Goal: Task Accomplishment & Management: Manage account settings

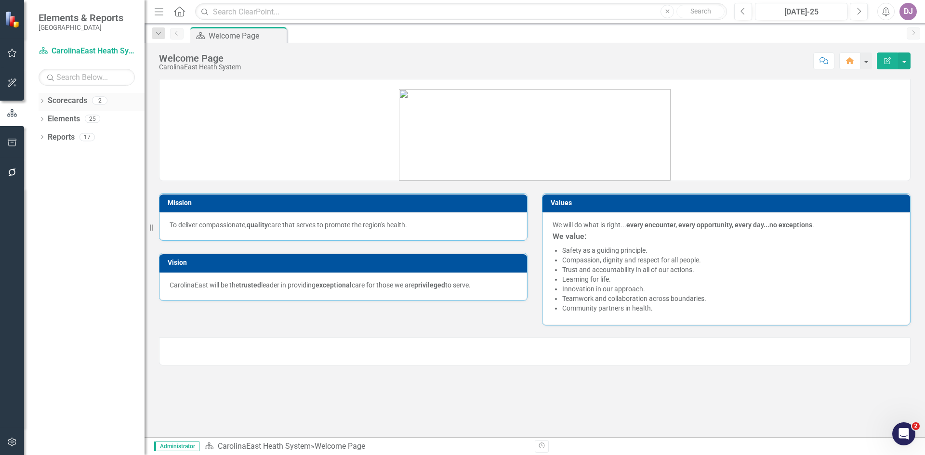
click at [75, 98] on link "Scorecards" at bounding box center [67, 100] width 39 height 11
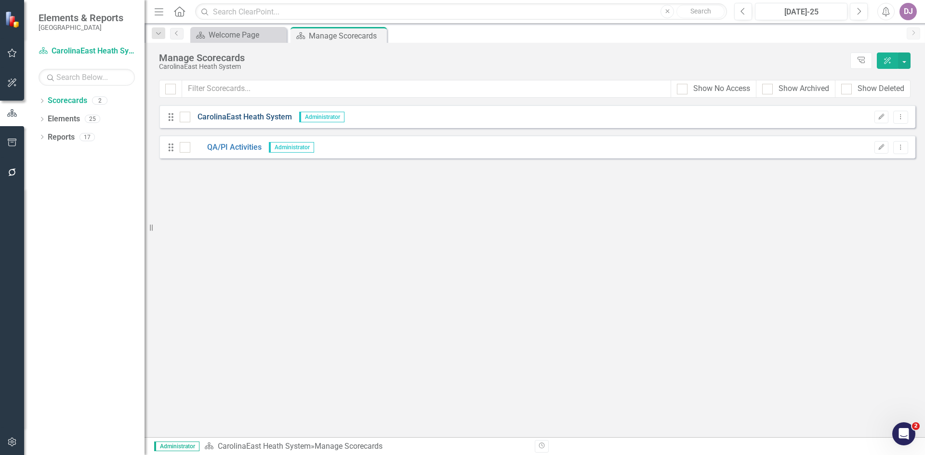
click at [252, 117] on link "CarolinaEast Heath System" at bounding box center [241, 117] width 102 height 11
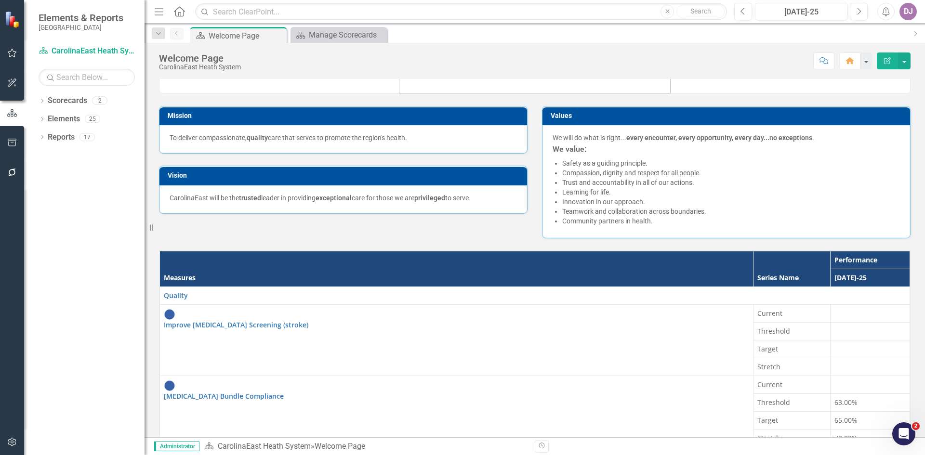
scroll to position [90, 0]
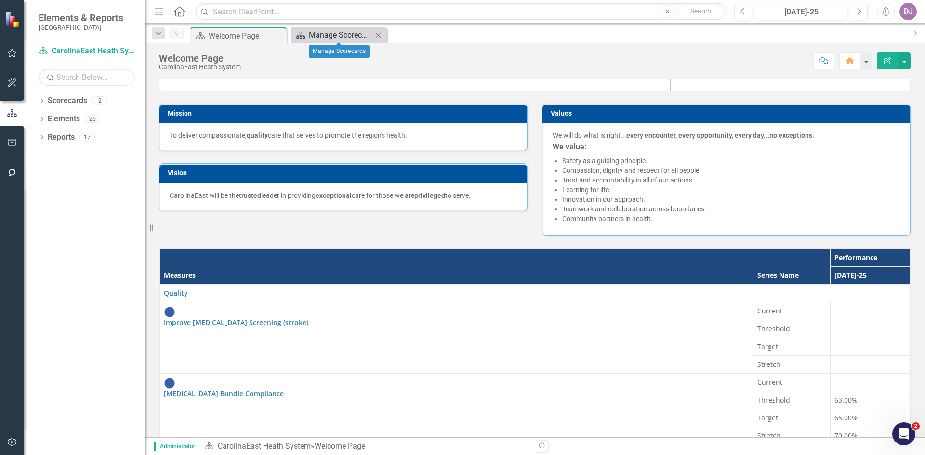
click at [323, 35] on div "Manage Scorecards" at bounding box center [341, 35] width 64 height 12
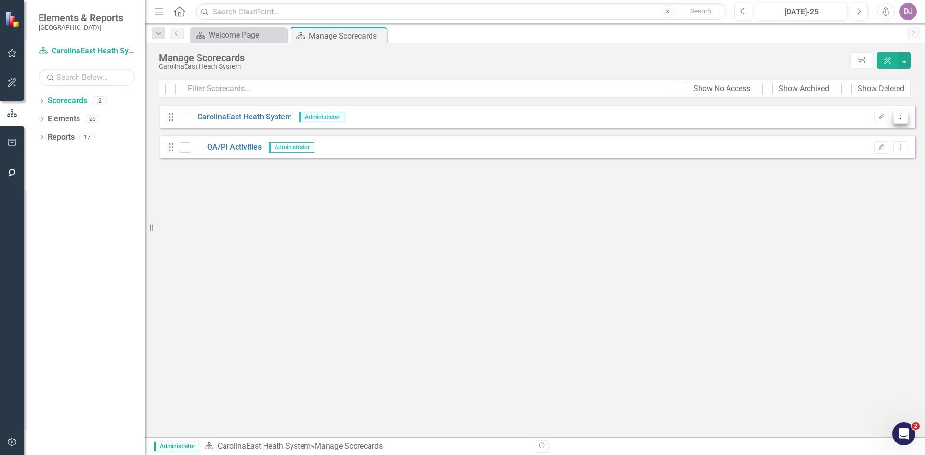
click at [898, 118] on icon "Dropdown Menu" at bounding box center [900, 117] width 8 height 6
click at [872, 131] on link "Edit Edit Scorecard" at bounding box center [854, 133] width 106 height 18
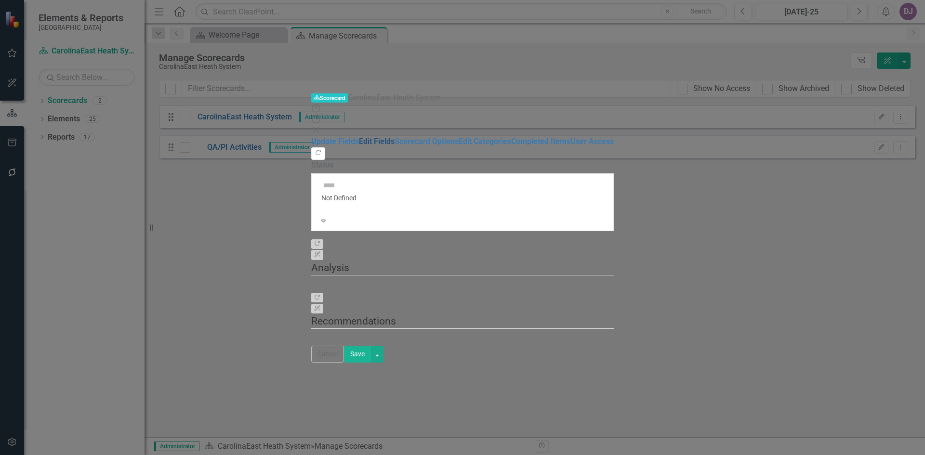
click at [359, 137] on link "Edit Fields" at bounding box center [377, 141] width 36 height 9
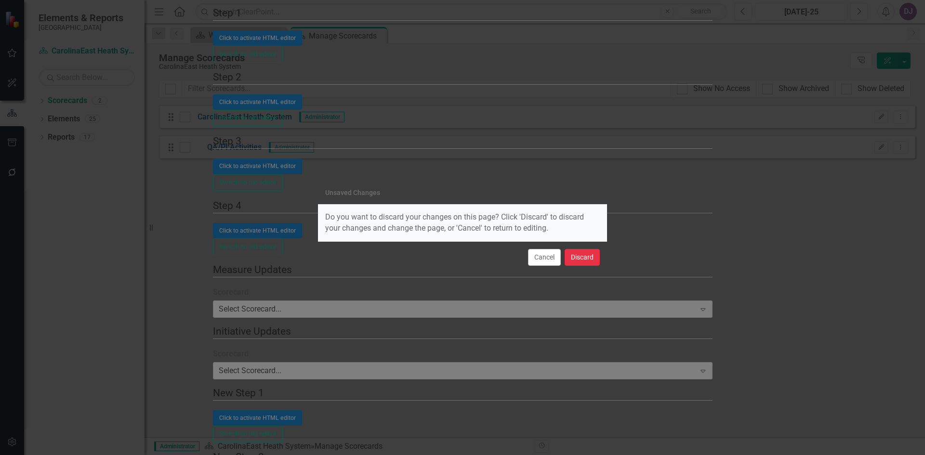
click at [587, 257] on button "Discard" at bounding box center [581, 257] width 35 height 17
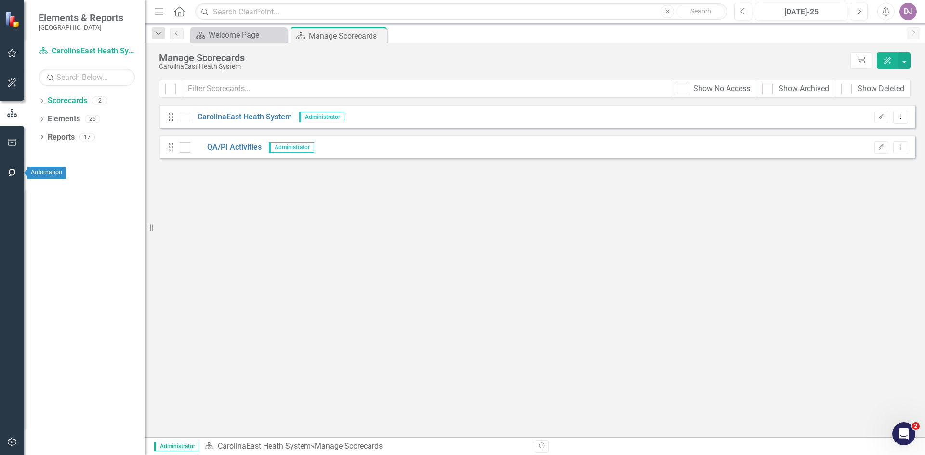
click at [12, 175] on icon "button" at bounding box center [12, 173] width 10 height 8
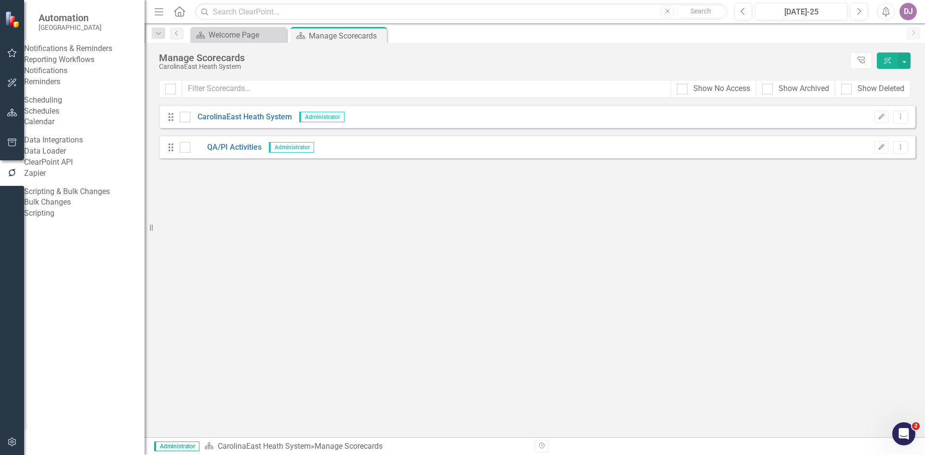
click at [65, 208] on link "Bulk Changes" at bounding box center [84, 202] width 120 height 11
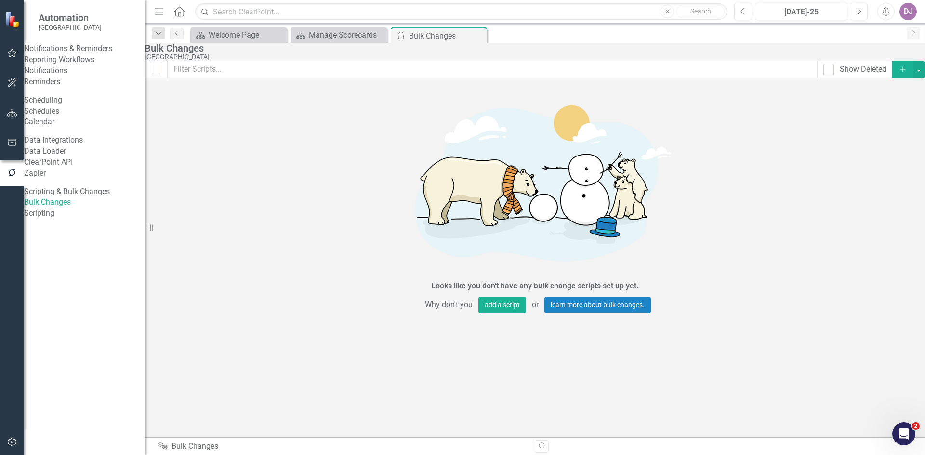
click at [898, 73] on icon "Add" at bounding box center [902, 69] width 9 height 7
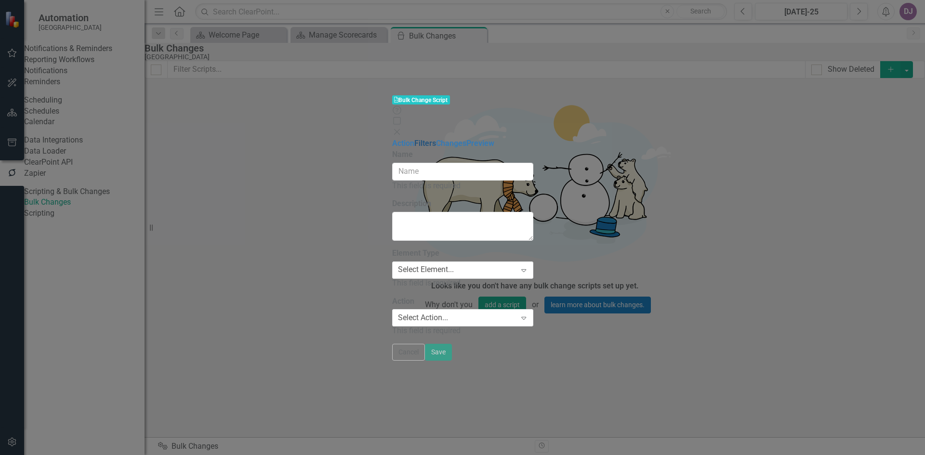
click at [414, 139] on link "Filters" at bounding box center [425, 143] width 22 height 9
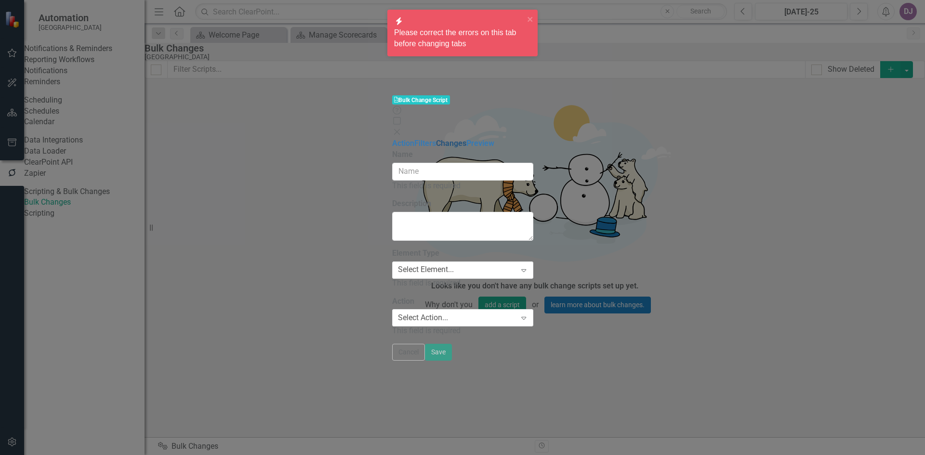
click at [436, 139] on link "Changes" at bounding box center [451, 143] width 30 height 9
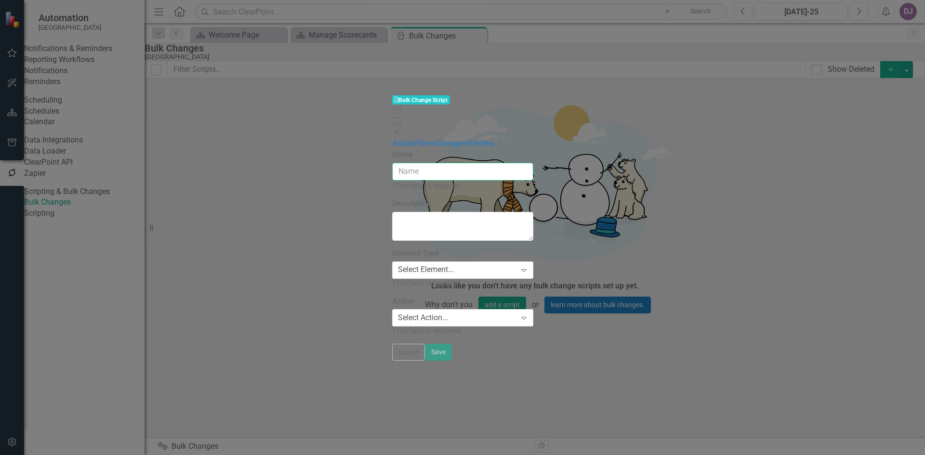
click at [392, 163] on input "Name" at bounding box center [462, 172] width 141 height 18
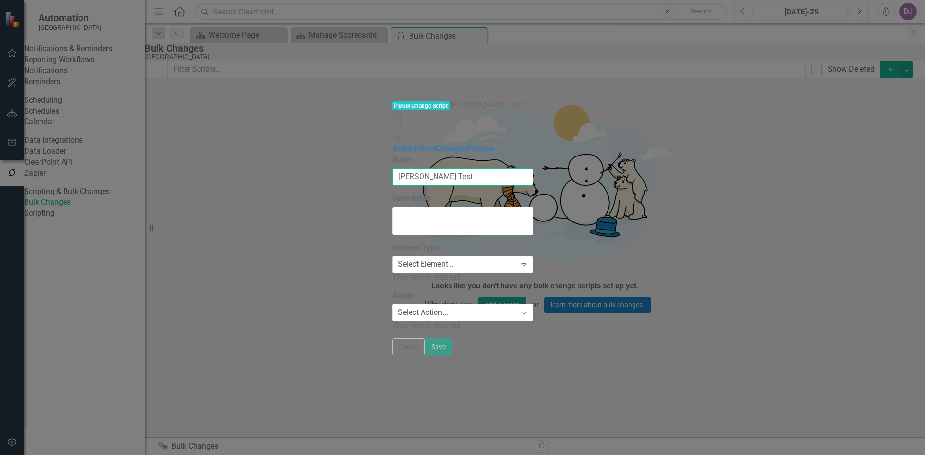
type input "[PERSON_NAME] Test"
click at [528, 261] on icon "Expand" at bounding box center [524, 265] width 10 height 8
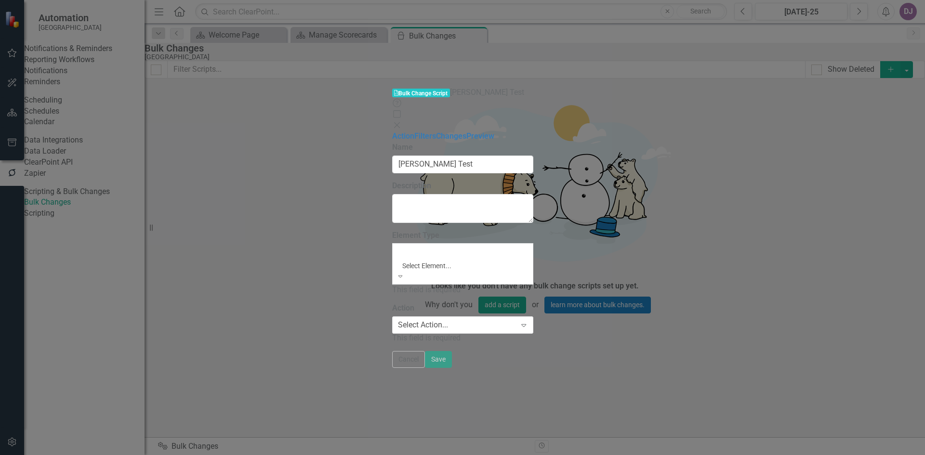
click at [411, 455] on div "Scorecard" at bounding box center [462, 460] width 925 height 11
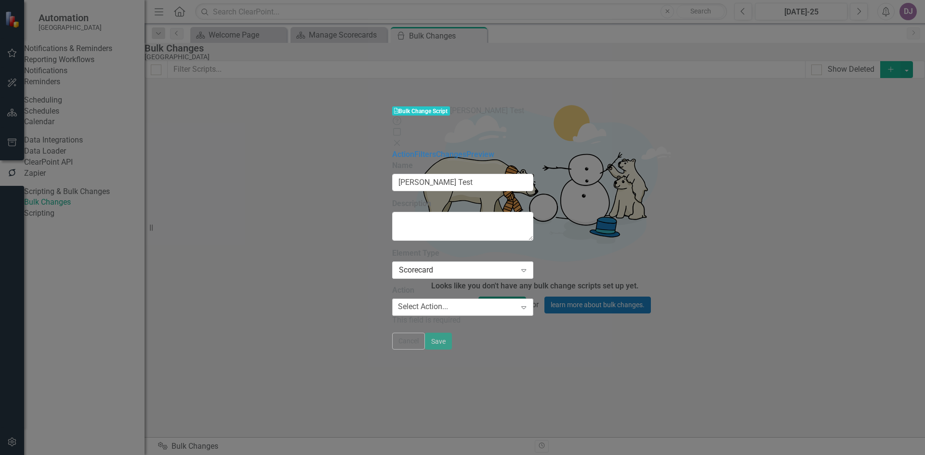
click at [528, 303] on icon "Expand" at bounding box center [524, 307] width 10 height 8
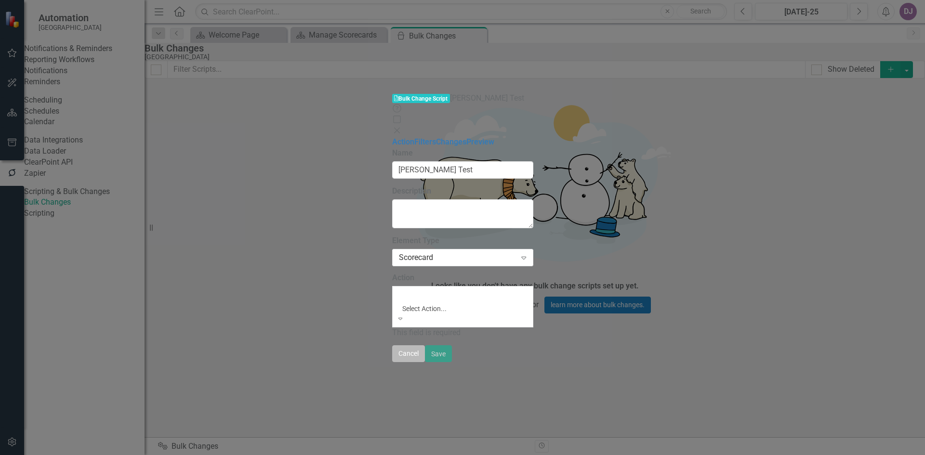
click at [425, 362] on button "Cancel" at bounding box center [408, 353] width 33 height 17
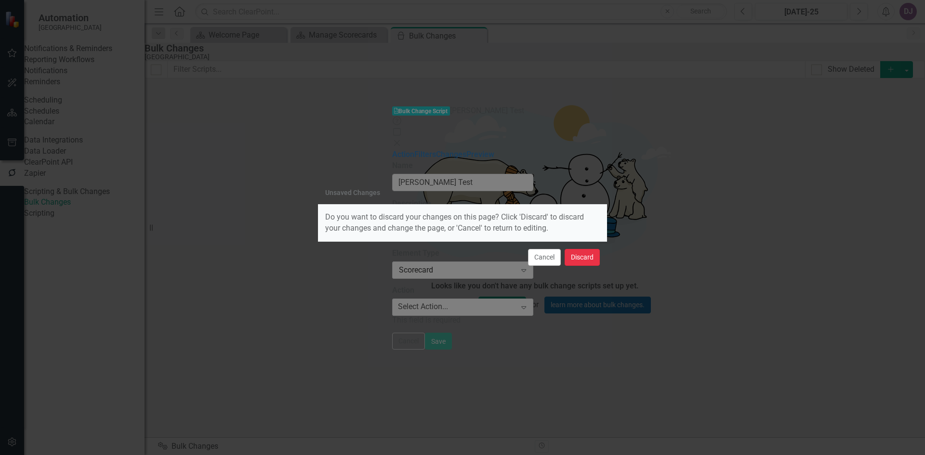
drag, startPoint x: 597, startPoint y: 262, endPoint x: 587, endPoint y: 259, distance: 11.3
click at [587, 259] on button "Discard" at bounding box center [581, 257] width 35 height 17
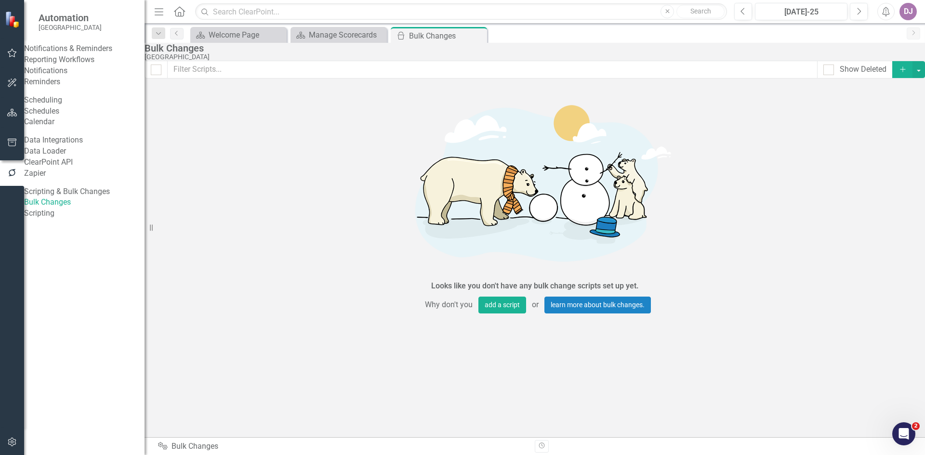
click at [64, 219] on link "Scripting" at bounding box center [84, 213] width 120 height 11
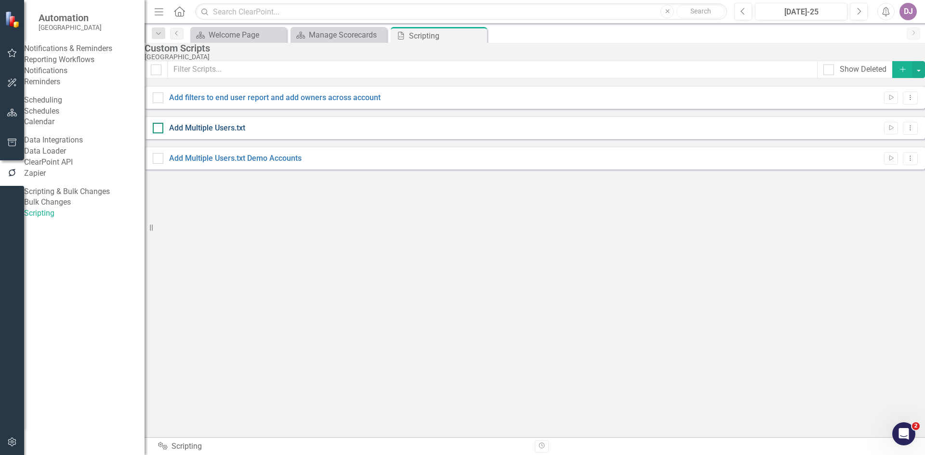
click at [226, 132] on link "Add Multiple Users.txt" at bounding box center [207, 127] width 76 height 9
click at [159, 129] on input "Add Multiple Users.txt" at bounding box center [156, 126] width 6 height 6
checkbox input "true"
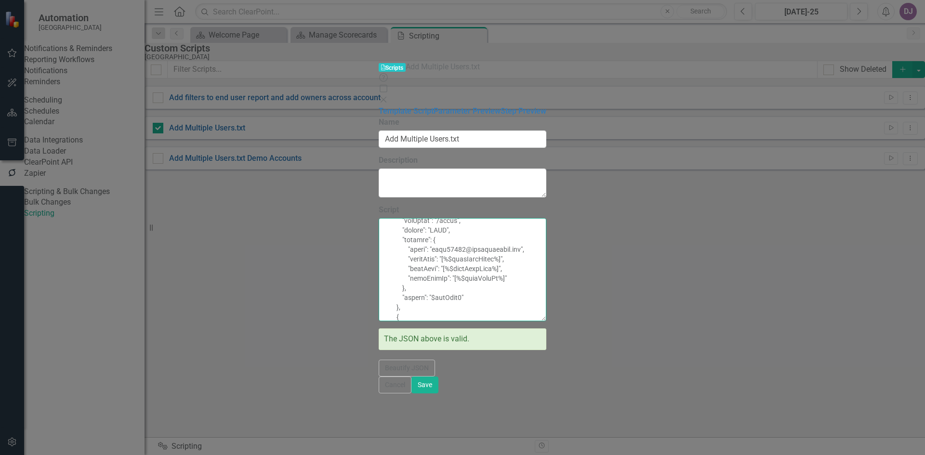
scroll to position [1603, 0]
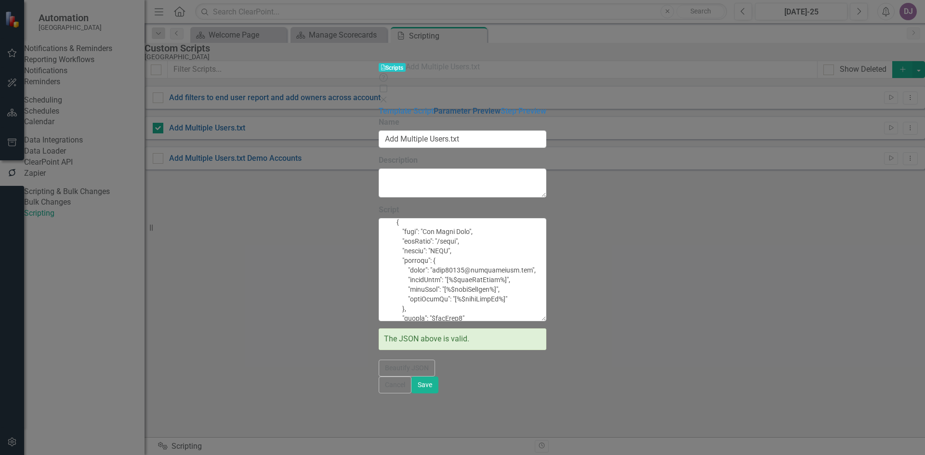
click at [433, 106] on link "Parameter Preview" at bounding box center [466, 110] width 67 height 9
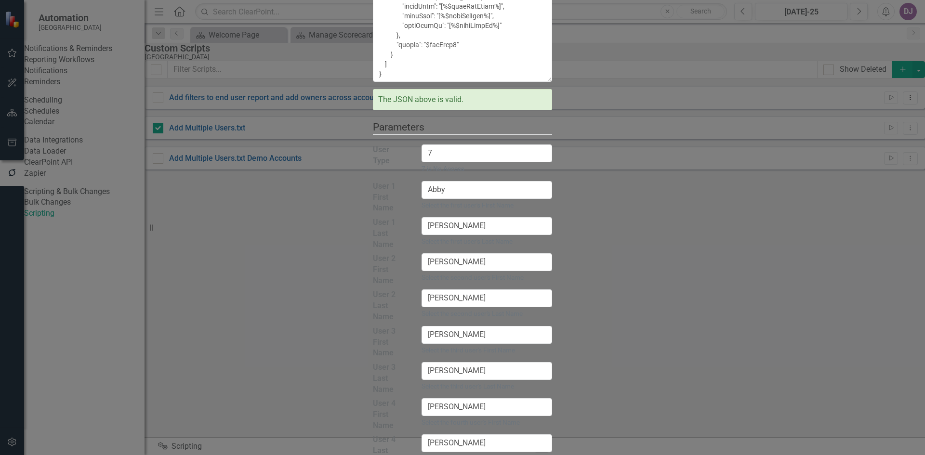
scroll to position [0, 0]
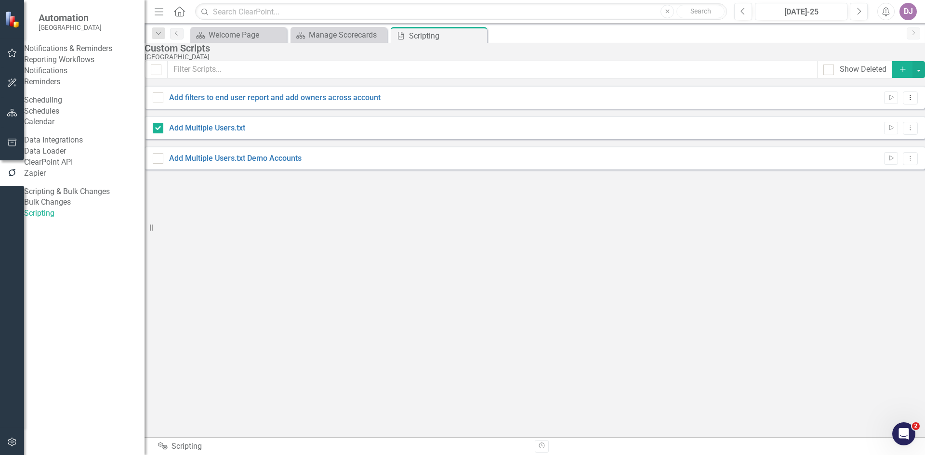
click at [66, 117] on link "Schedules" at bounding box center [84, 111] width 120 height 11
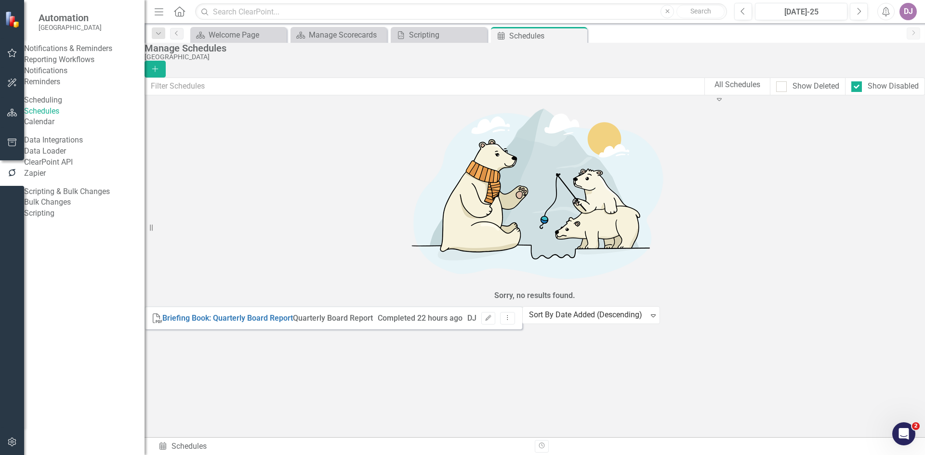
click at [59, 128] on link "Calendar" at bounding box center [84, 122] width 120 height 11
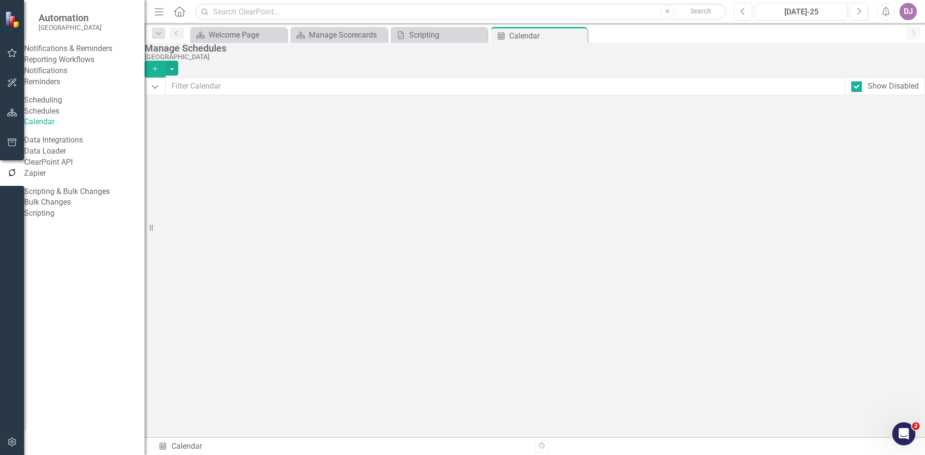
click at [66, 88] on link "Reminders" at bounding box center [84, 82] width 120 height 11
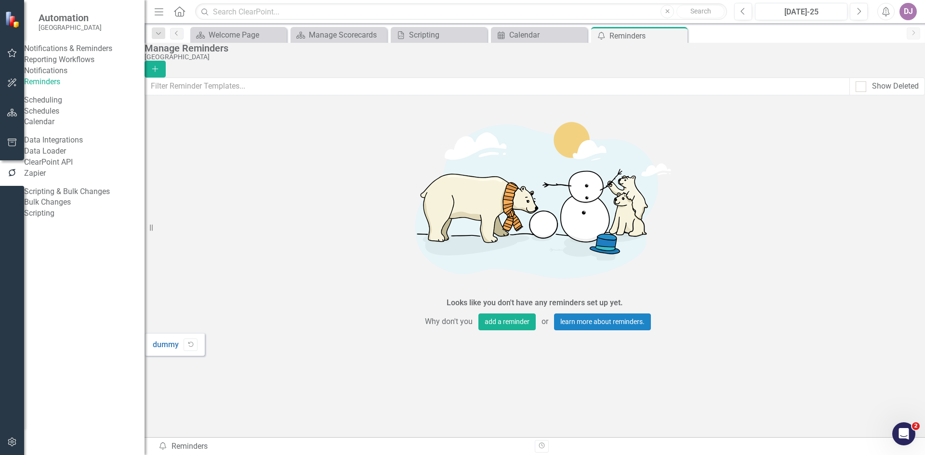
click at [70, 77] on link "Notifications" at bounding box center [84, 70] width 120 height 11
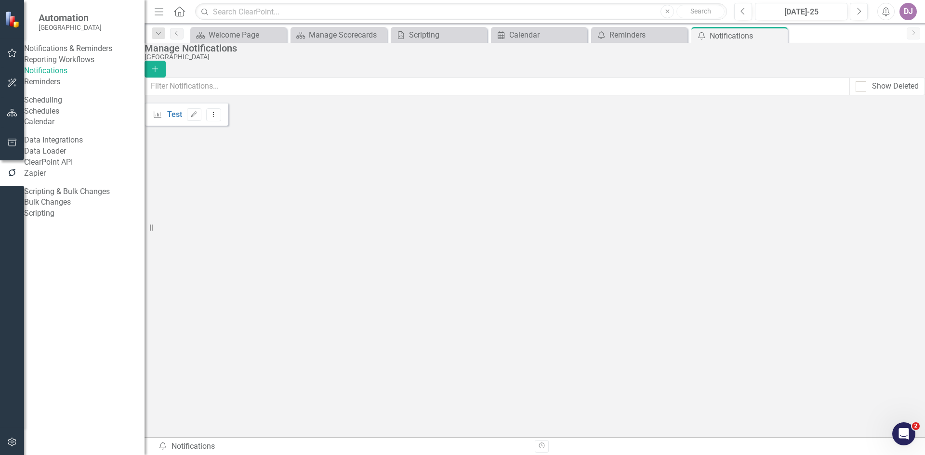
click at [71, 65] on link "Reporting Workflows" at bounding box center [84, 59] width 120 height 11
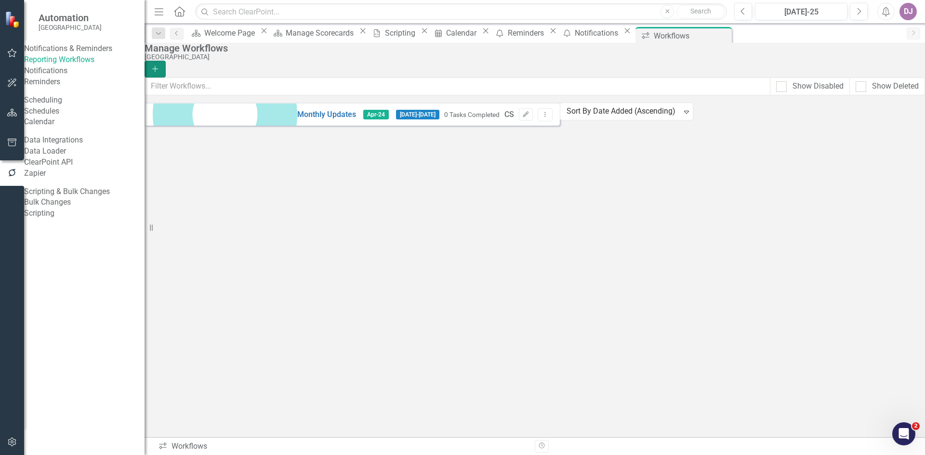
click at [159, 65] on icon "Add" at bounding box center [155, 68] width 9 height 7
